Goal: Book appointment/travel/reservation

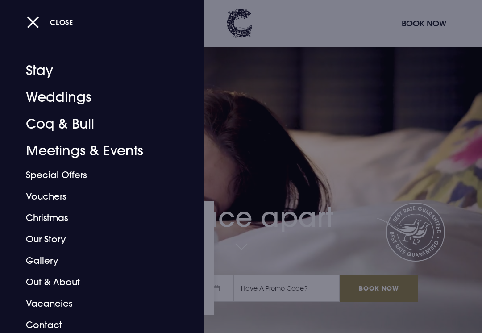
click at [49, 150] on link "Meetings & Events" at bounding box center [96, 151] width 140 height 27
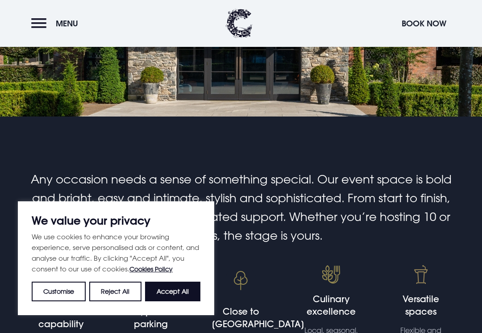
click at [156, 301] on button "Accept All" at bounding box center [172, 292] width 55 height 20
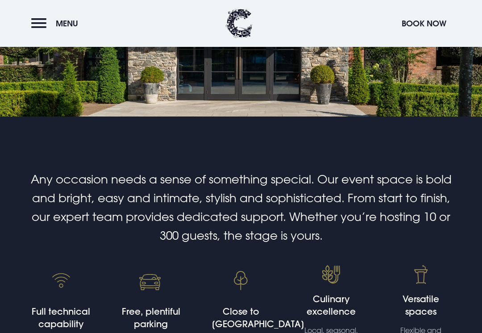
checkbox input "true"
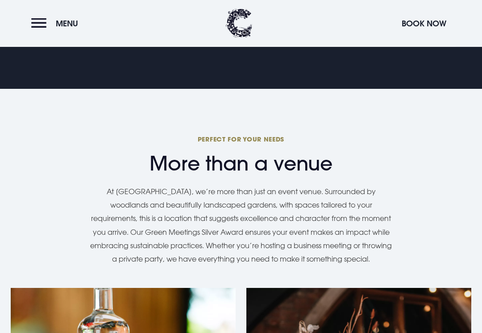
click at [426, 23] on button "Book Now" at bounding box center [424, 23] width 54 height 19
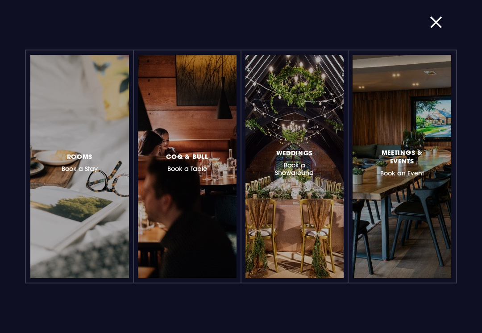
click at [390, 171] on h3 "Meetings & Events Book an Event" at bounding box center [402, 162] width 56 height 30
click at [307, 163] on h3 "Weddings Book a Showaround" at bounding box center [295, 161] width 56 height 29
click at [65, 161] on h3 "Rooms Book a Stay" at bounding box center [80, 162] width 36 height 22
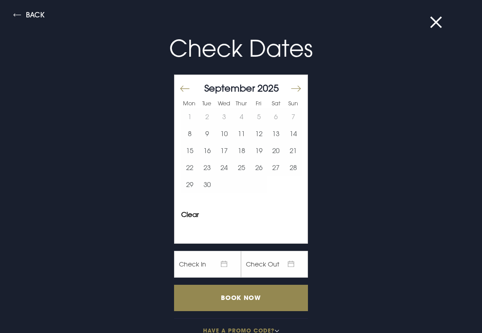
click at [298, 86] on button "Move forward to switch to the next month." at bounding box center [295, 88] width 11 height 19
click at [299, 85] on button "Move forward to switch to the next month." at bounding box center [295, 88] width 11 height 19
click at [298, 89] on button "Move forward to switch to the next month." at bounding box center [295, 88] width 11 height 19
click at [297, 89] on button "Move forward to switch to the next month." at bounding box center [295, 88] width 11 height 19
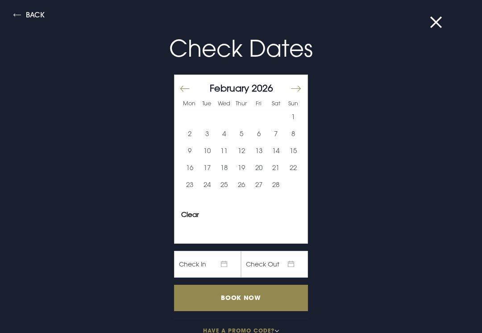
click at [262, 149] on button "13" at bounding box center [258, 150] width 17 height 17
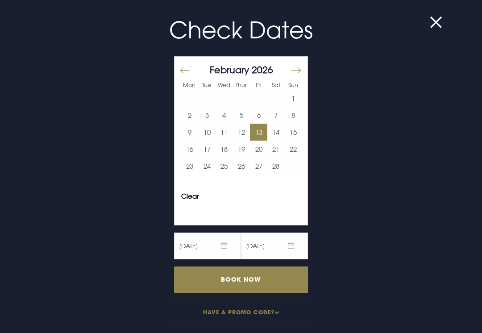
scroll to position [18, 0]
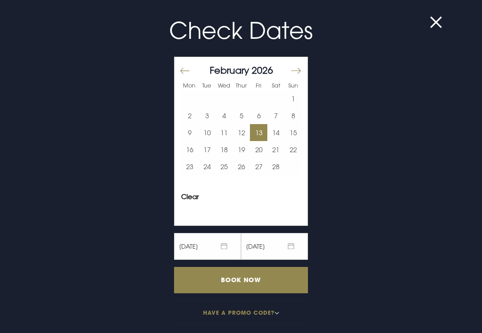
click at [275, 287] on input "Book Now" at bounding box center [241, 280] width 134 height 26
